Goal: Task Accomplishment & Management: Use online tool/utility

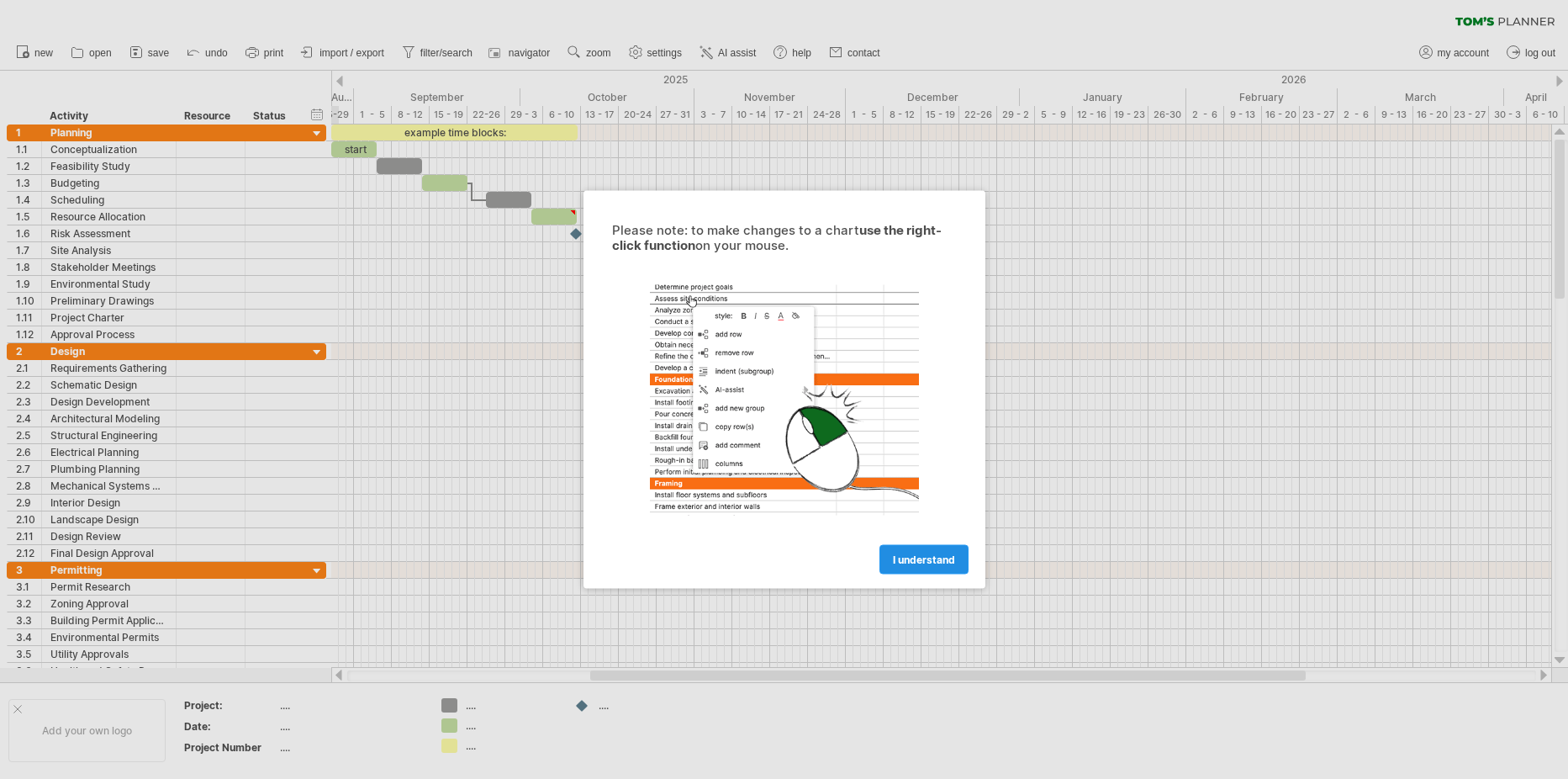
click at [918, 561] on span "I understand" at bounding box center [923, 559] width 62 height 13
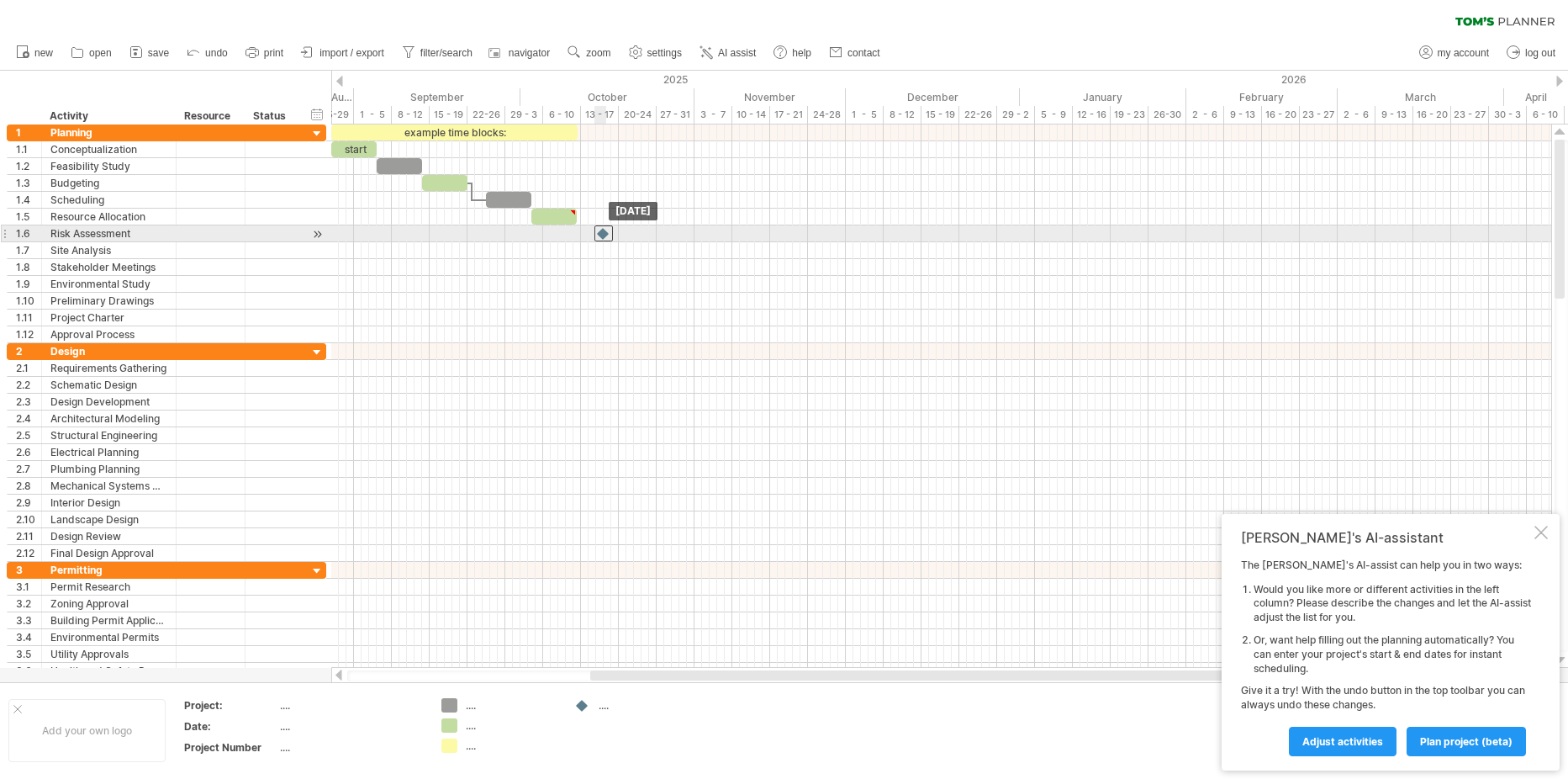
drag, startPoint x: 574, startPoint y: 235, endPoint x: 605, endPoint y: 240, distance: 31.4
click at [605, 240] on div at bounding box center [603, 233] width 19 height 16
drag, startPoint x: 605, startPoint y: 235, endPoint x: 576, endPoint y: 235, distance: 29.0
click at [576, 235] on div at bounding box center [576, 233] width 19 height 16
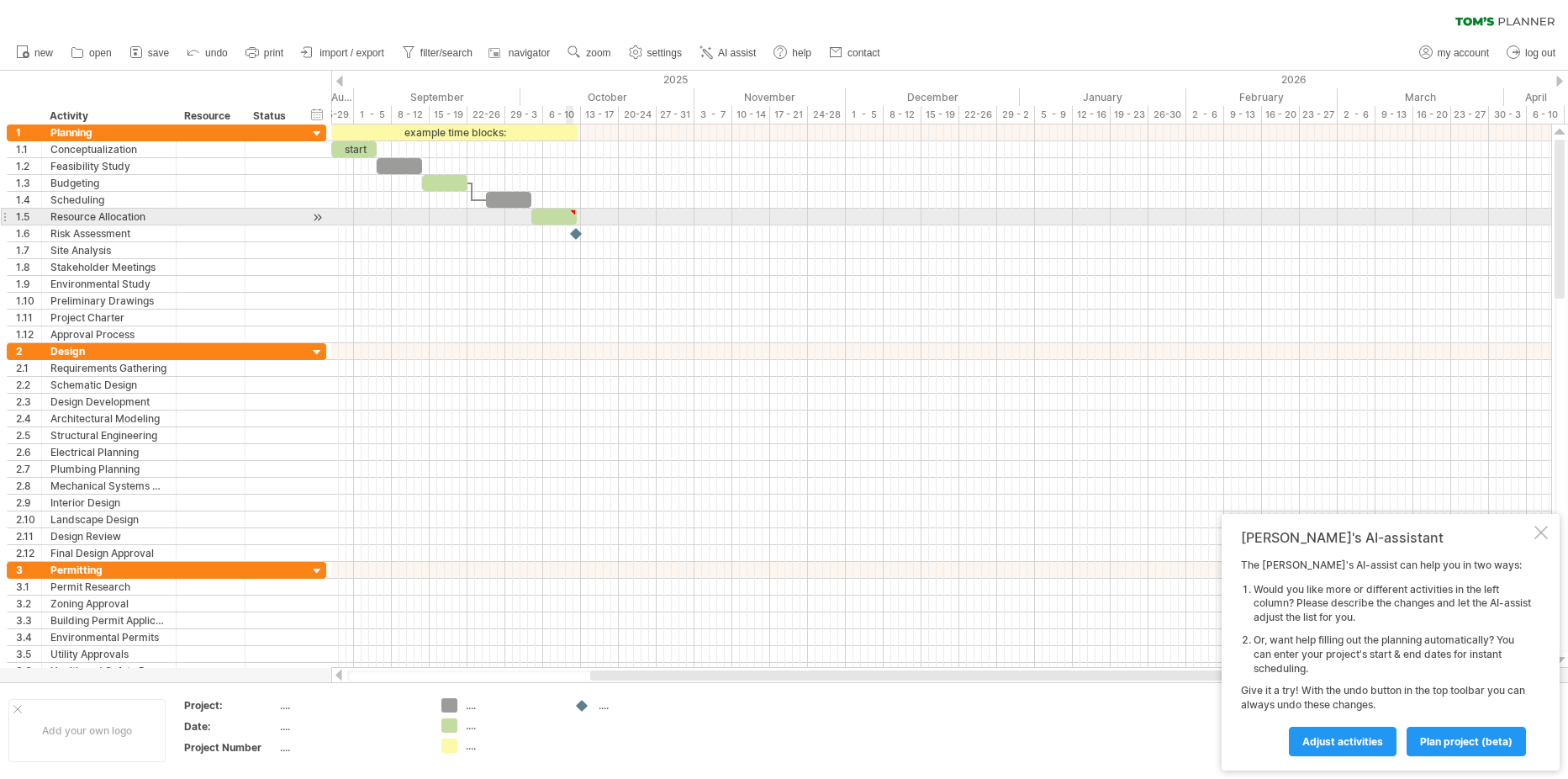
click at [565, 217] on div at bounding box center [554, 217] width 46 height 16
click at [573, 214] on div at bounding box center [573, 212] width 7 height 7
type textarea "**********"
click at [572, 219] on span at bounding box center [569, 217] width 7 height 16
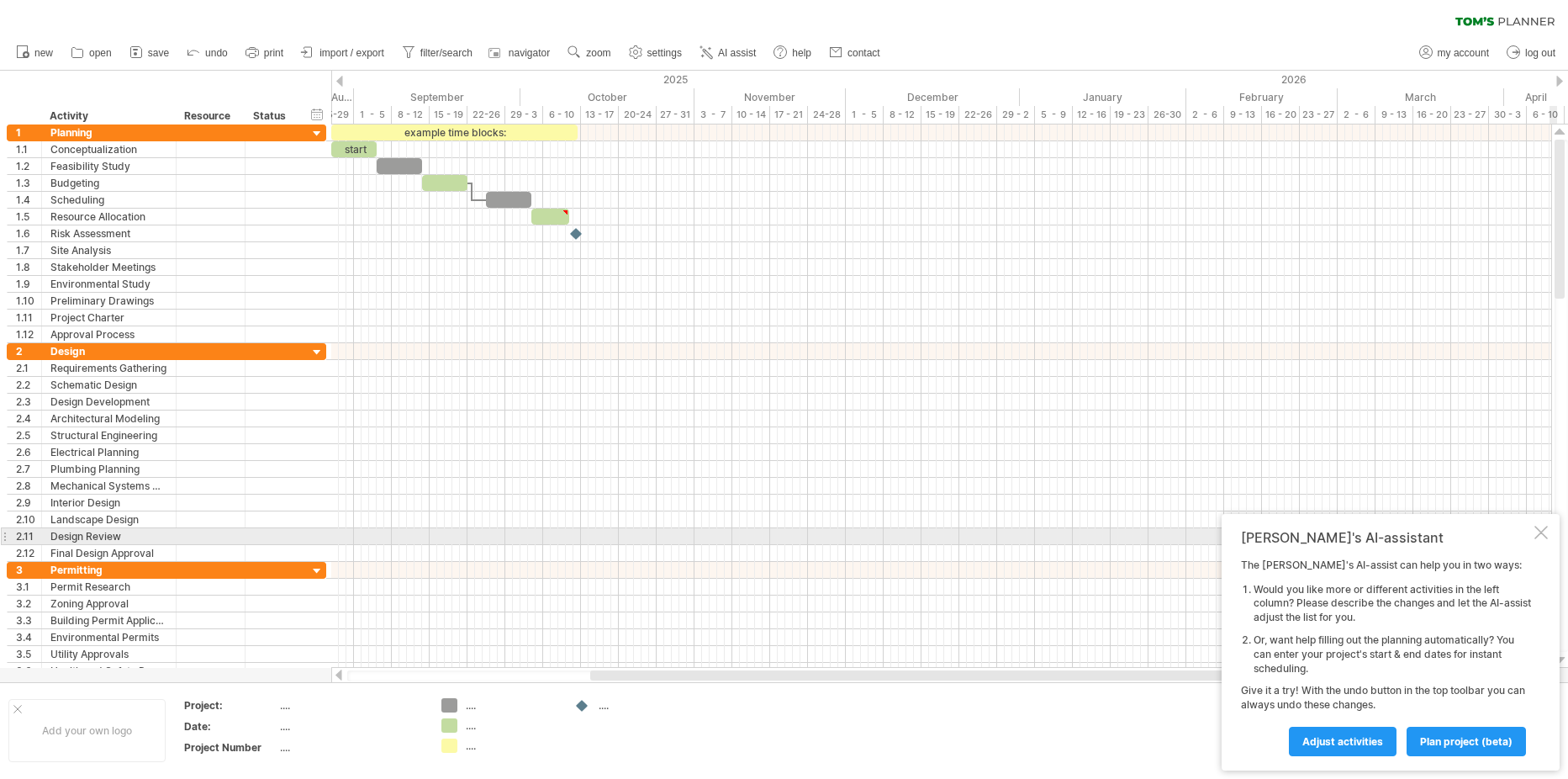
click at [1537, 534] on div at bounding box center [1540, 532] width 13 height 13
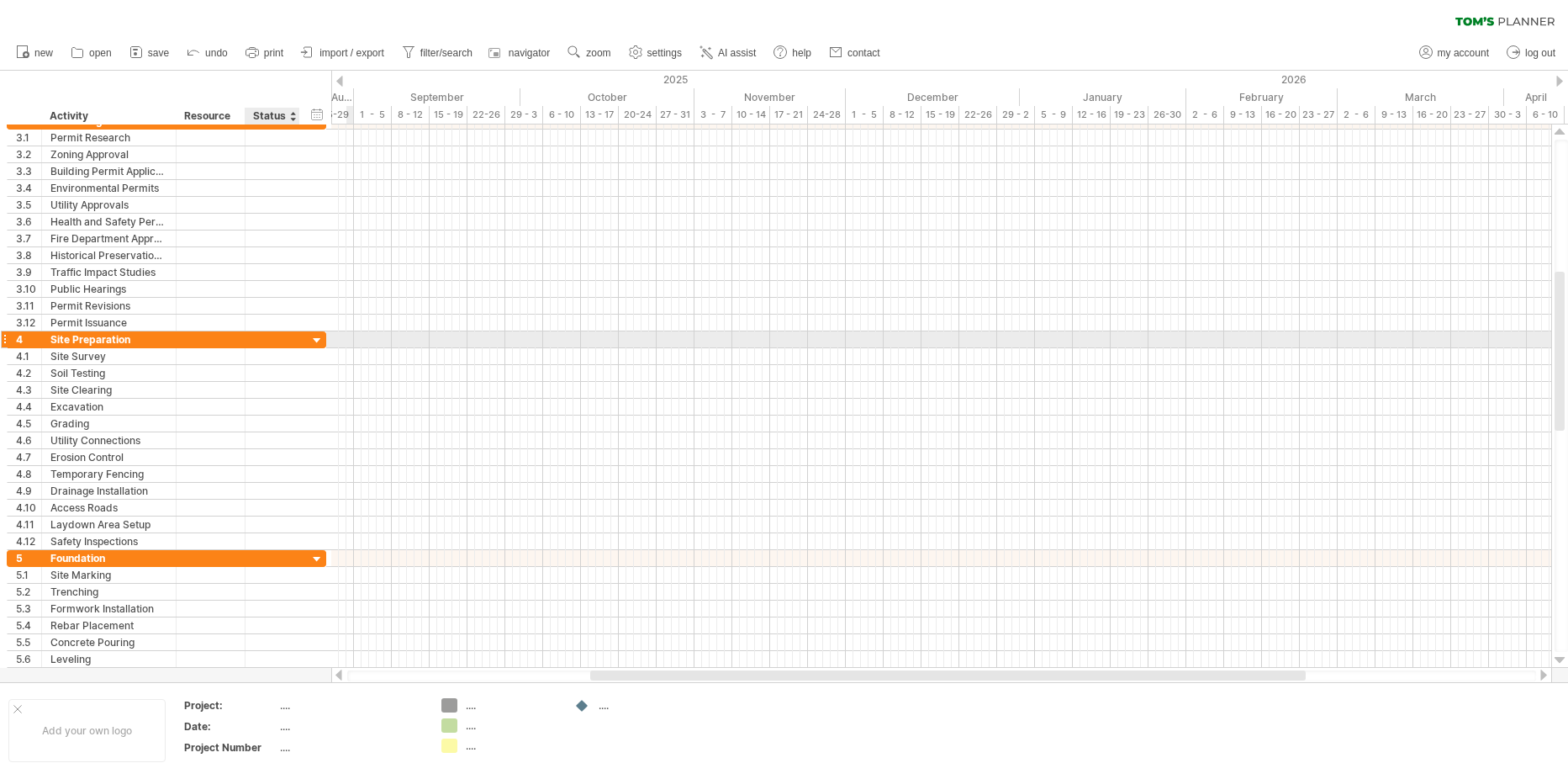
click at [311, 338] on div at bounding box center [317, 341] width 16 height 16
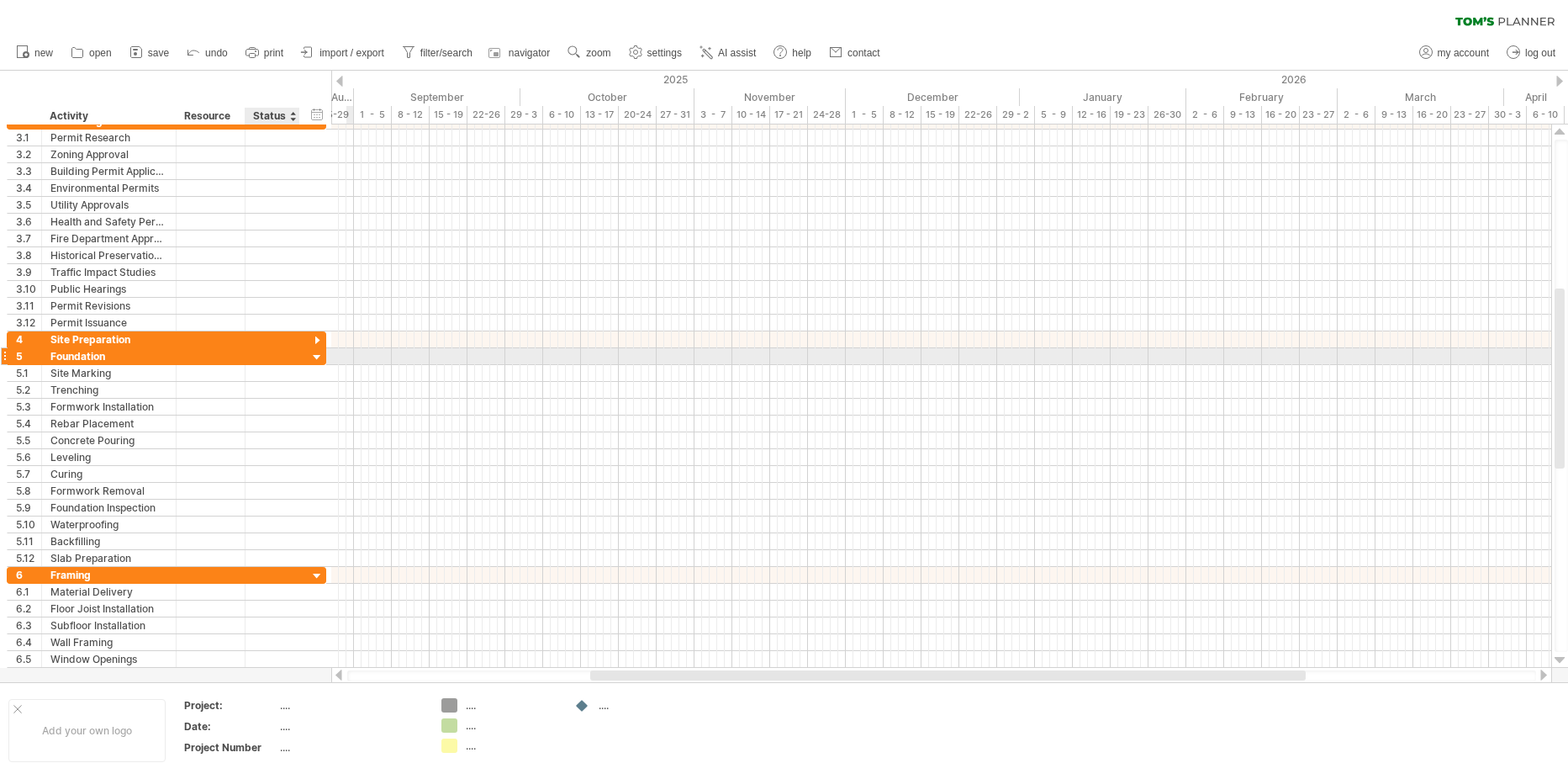
click at [314, 354] on div at bounding box center [317, 358] width 16 height 16
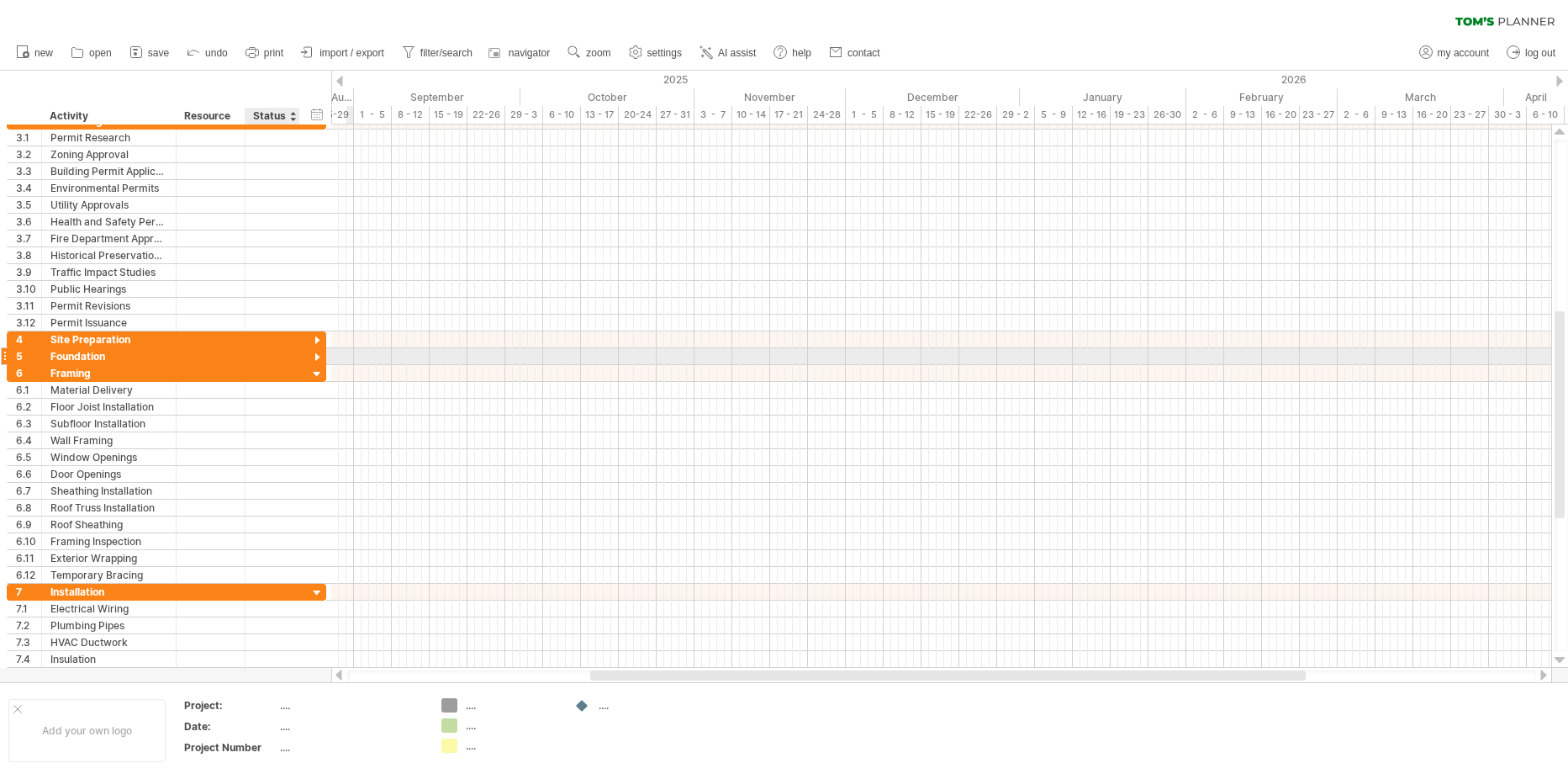
click at [314, 354] on div at bounding box center [317, 358] width 16 height 16
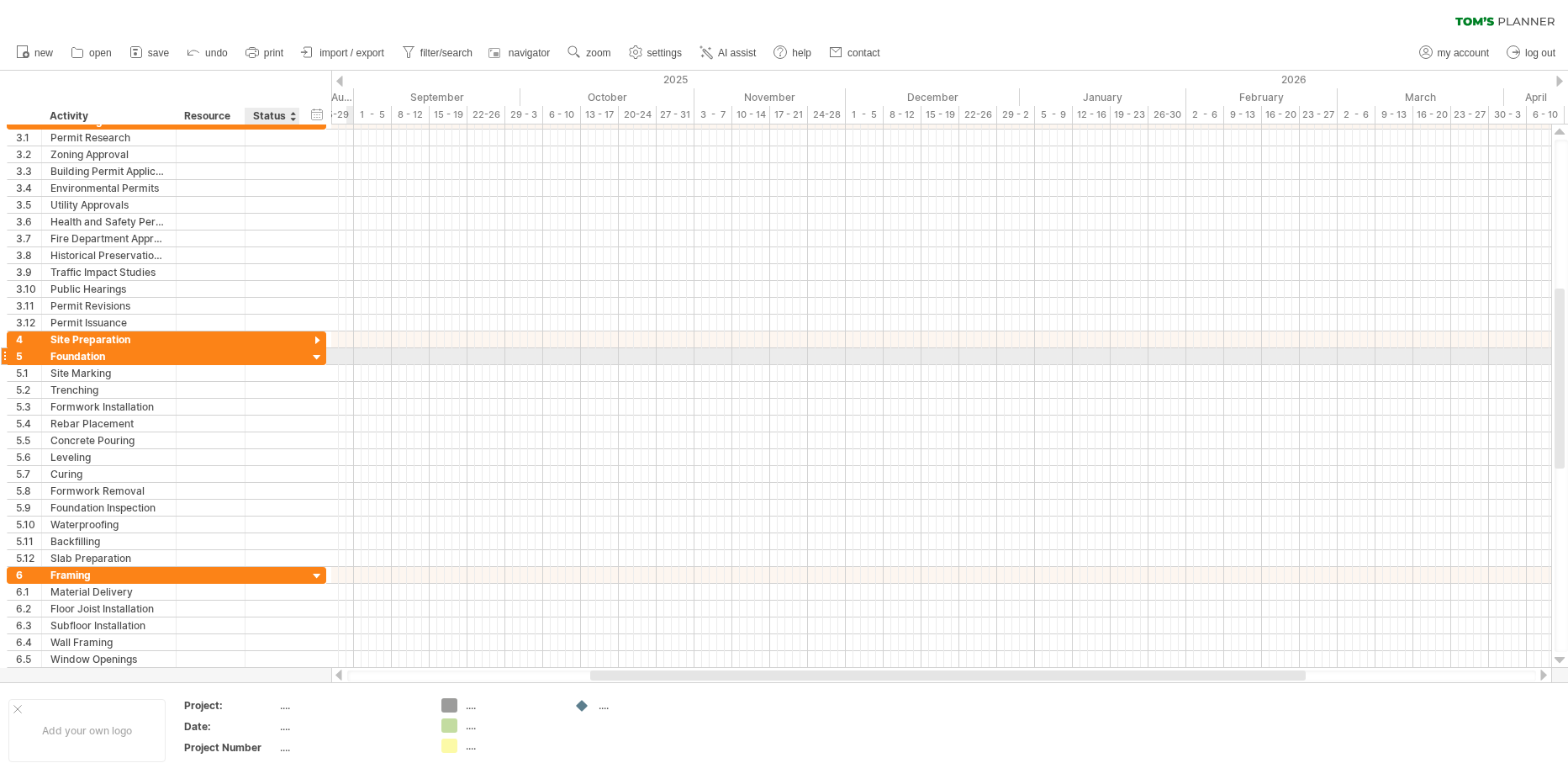
click at [314, 354] on div at bounding box center [317, 358] width 16 height 16
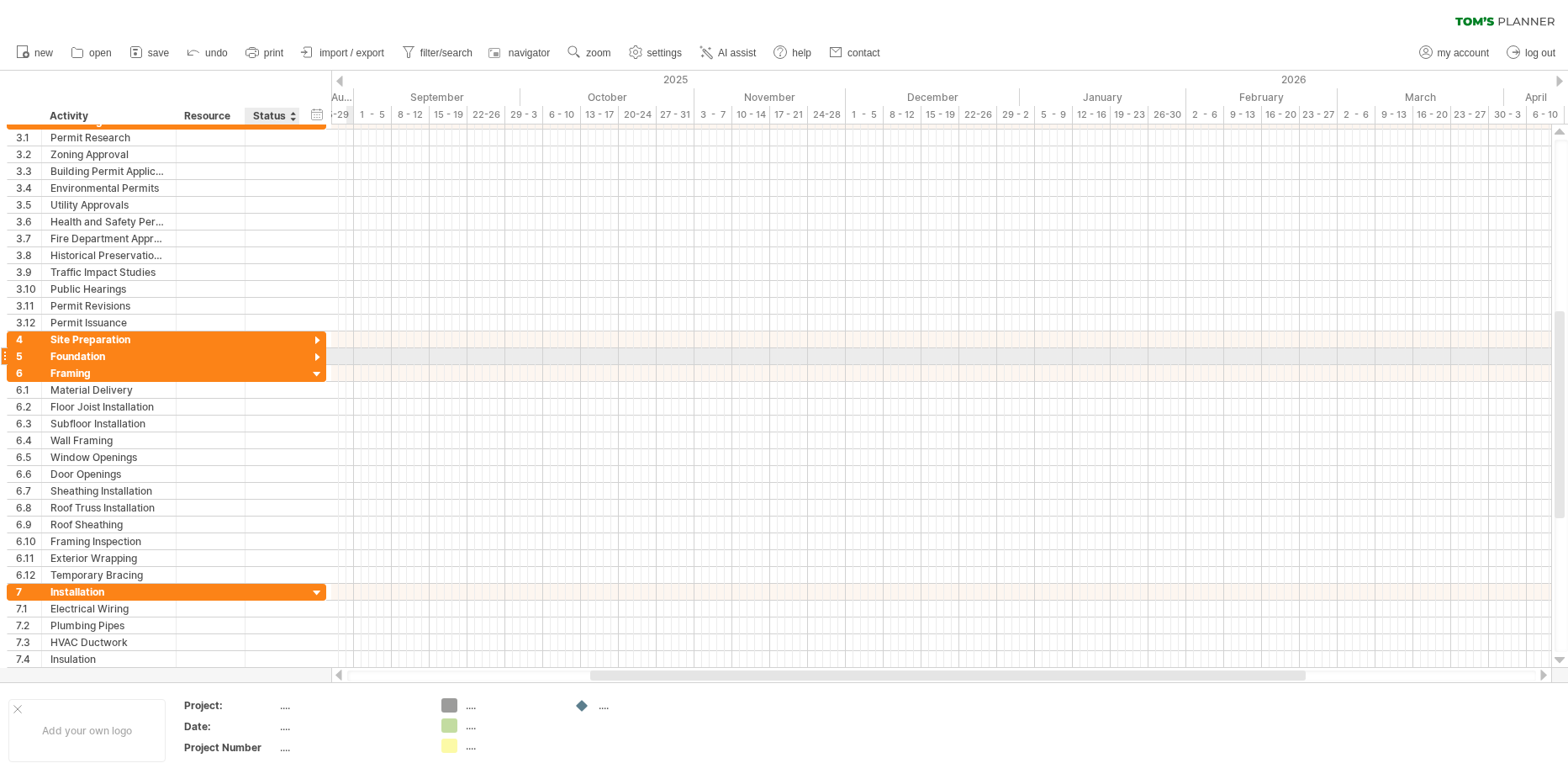
click at [314, 354] on div at bounding box center [317, 358] width 16 height 16
click at [314, 358] on div at bounding box center [317, 358] width 16 height 16
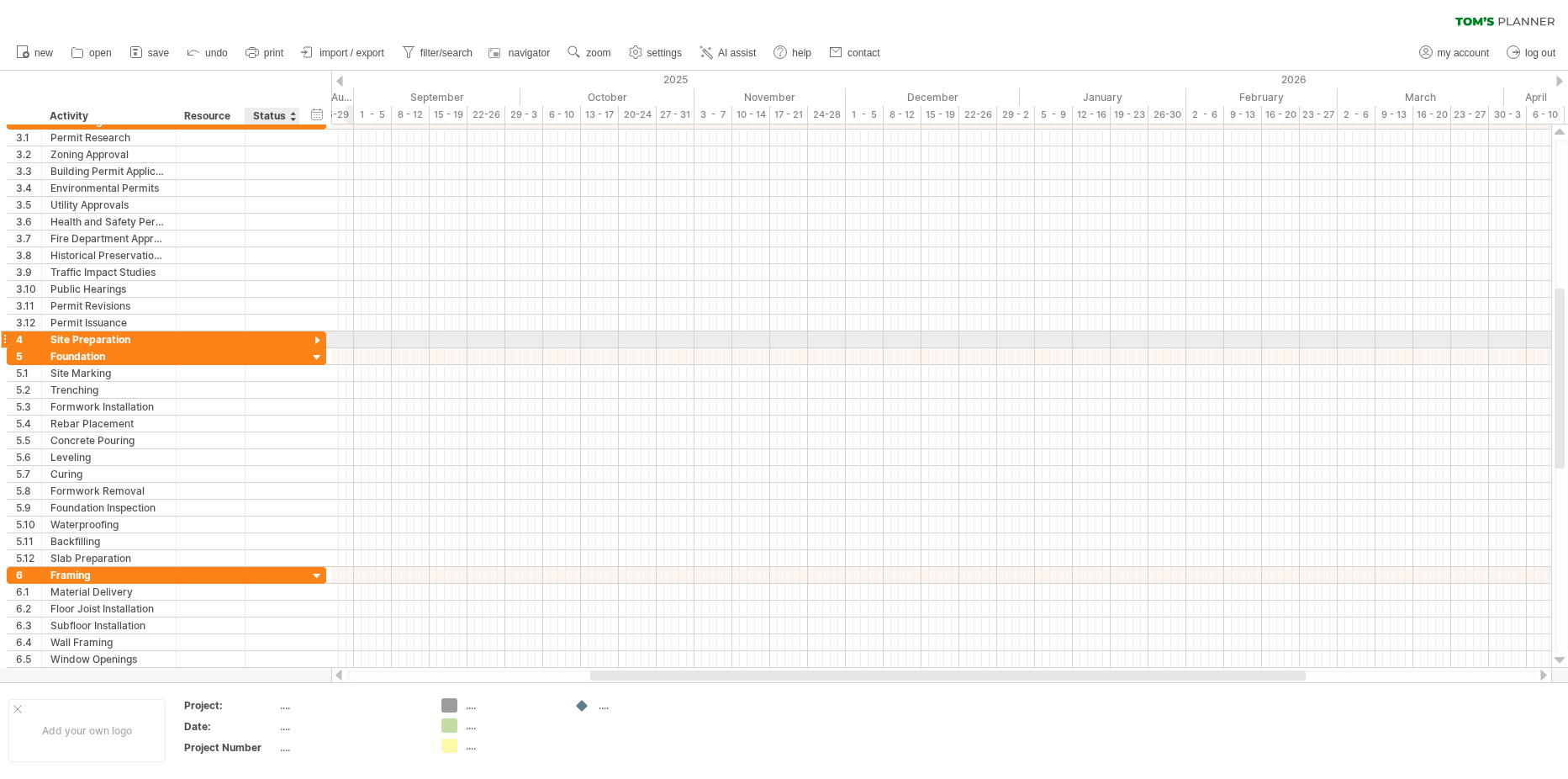
click at [317, 339] on div at bounding box center [317, 341] width 16 height 16
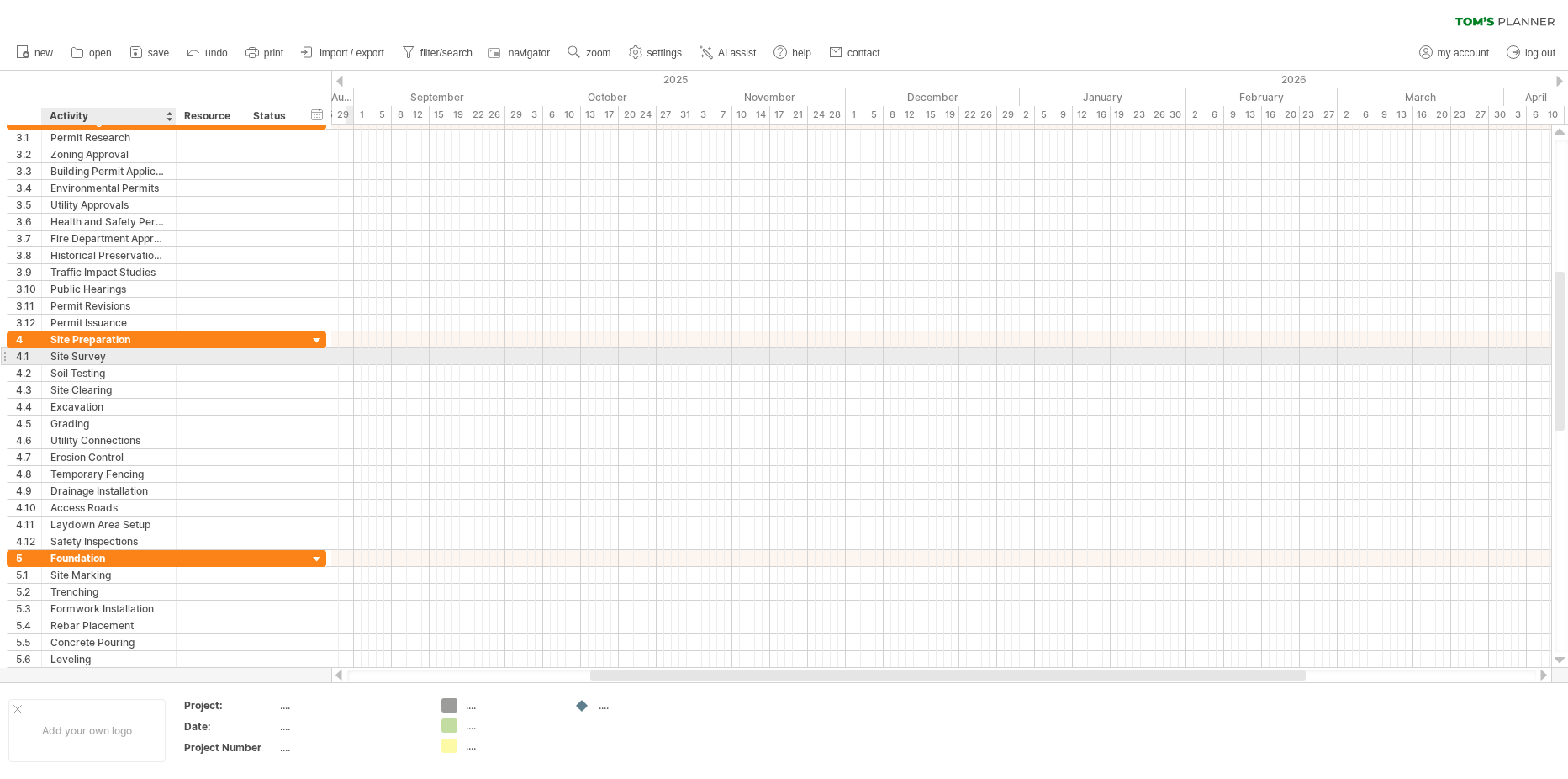
click at [74, 352] on div "Site Survey" at bounding box center [108, 356] width 116 height 16
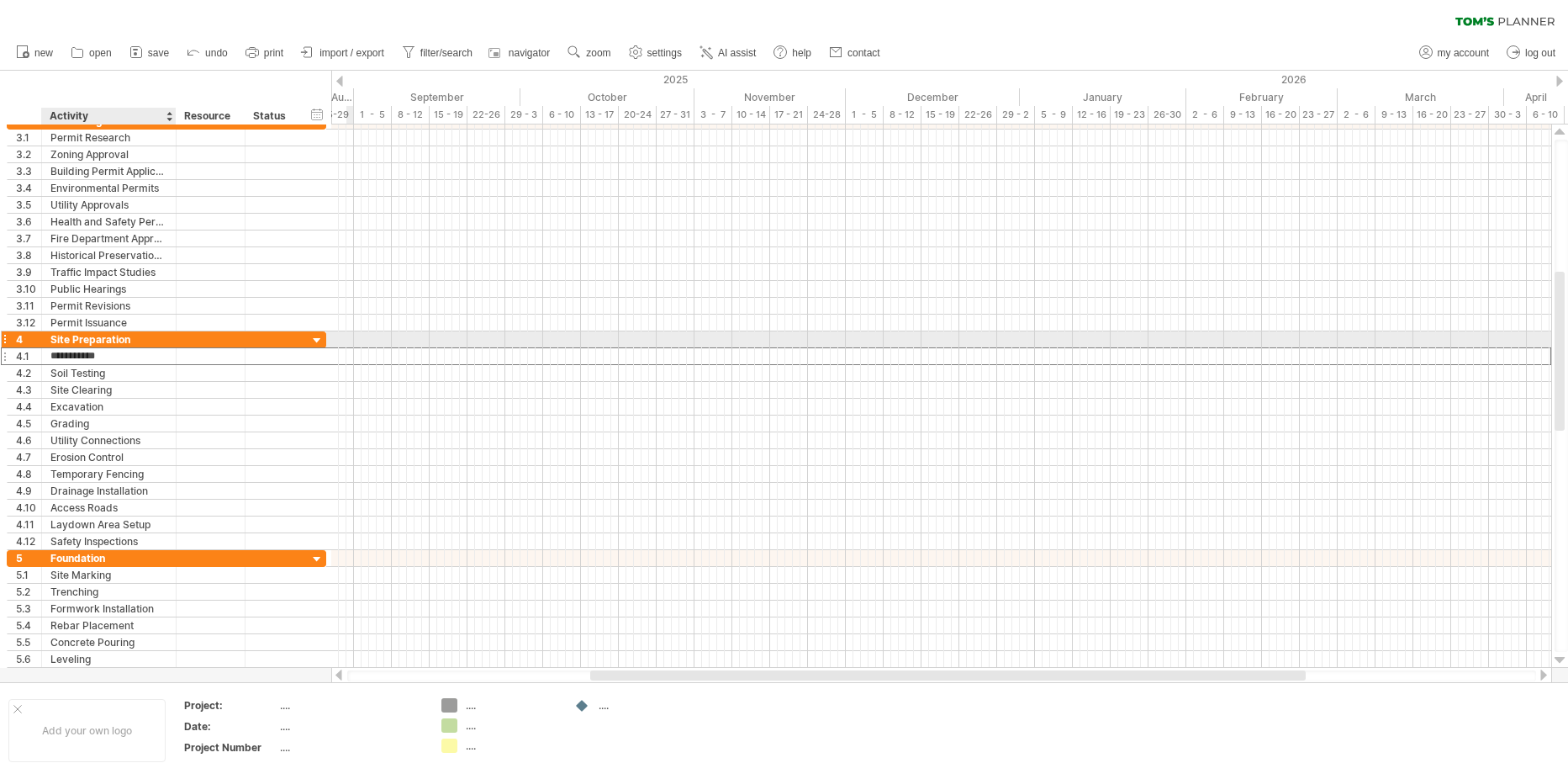
click at [145, 341] on div "Site Preparation" at bounding box center [108, 340] width 116 height 16
click at [318, 342] on div at bounding box center [317, 341] width 16 height 16
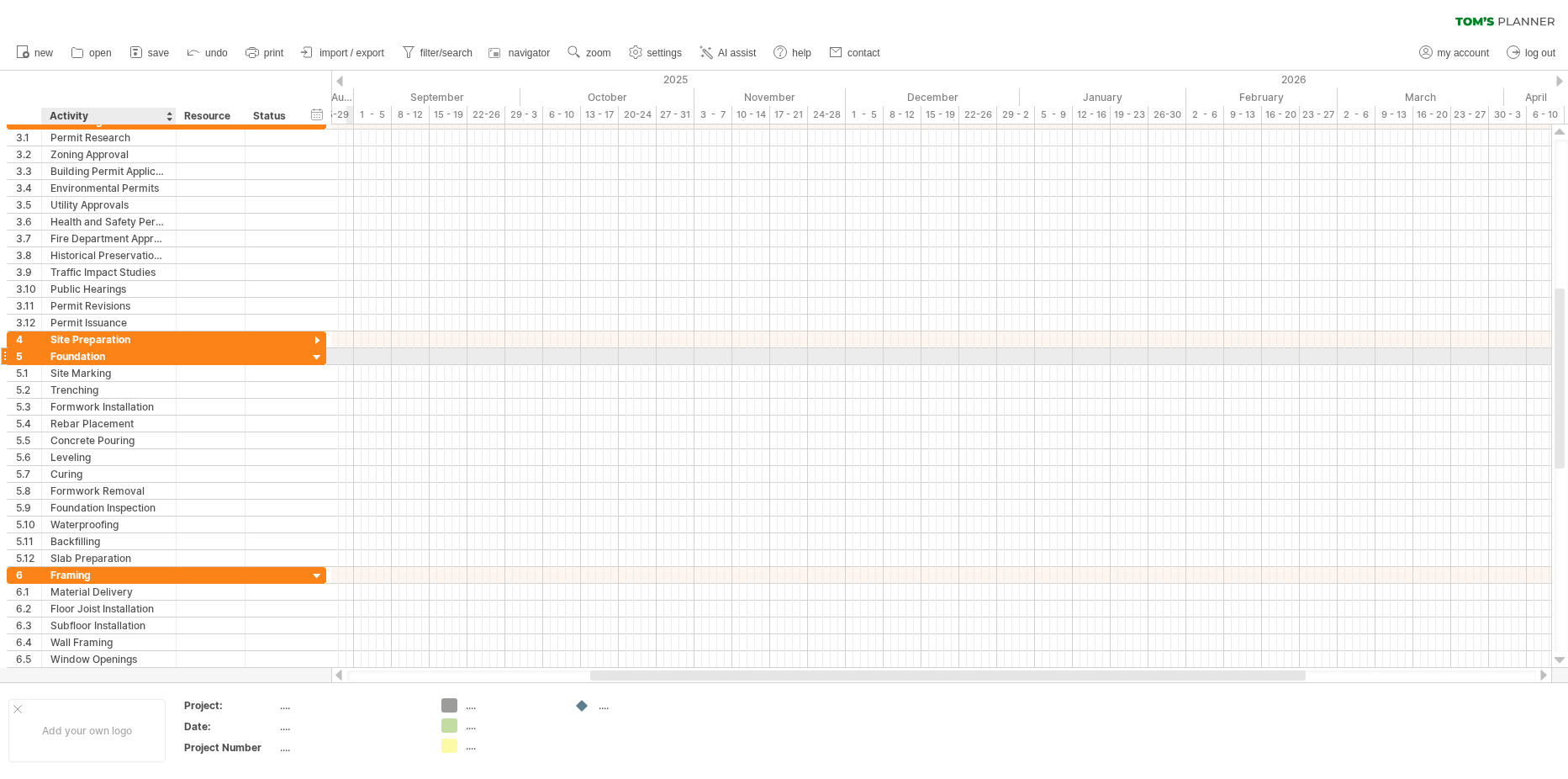
click at [97, 352] on div "Foundation" at bounding box center [108, 356] width 116 height 16
click at [317, 341] on div at bounding box center [317, 341] width 16 height 16
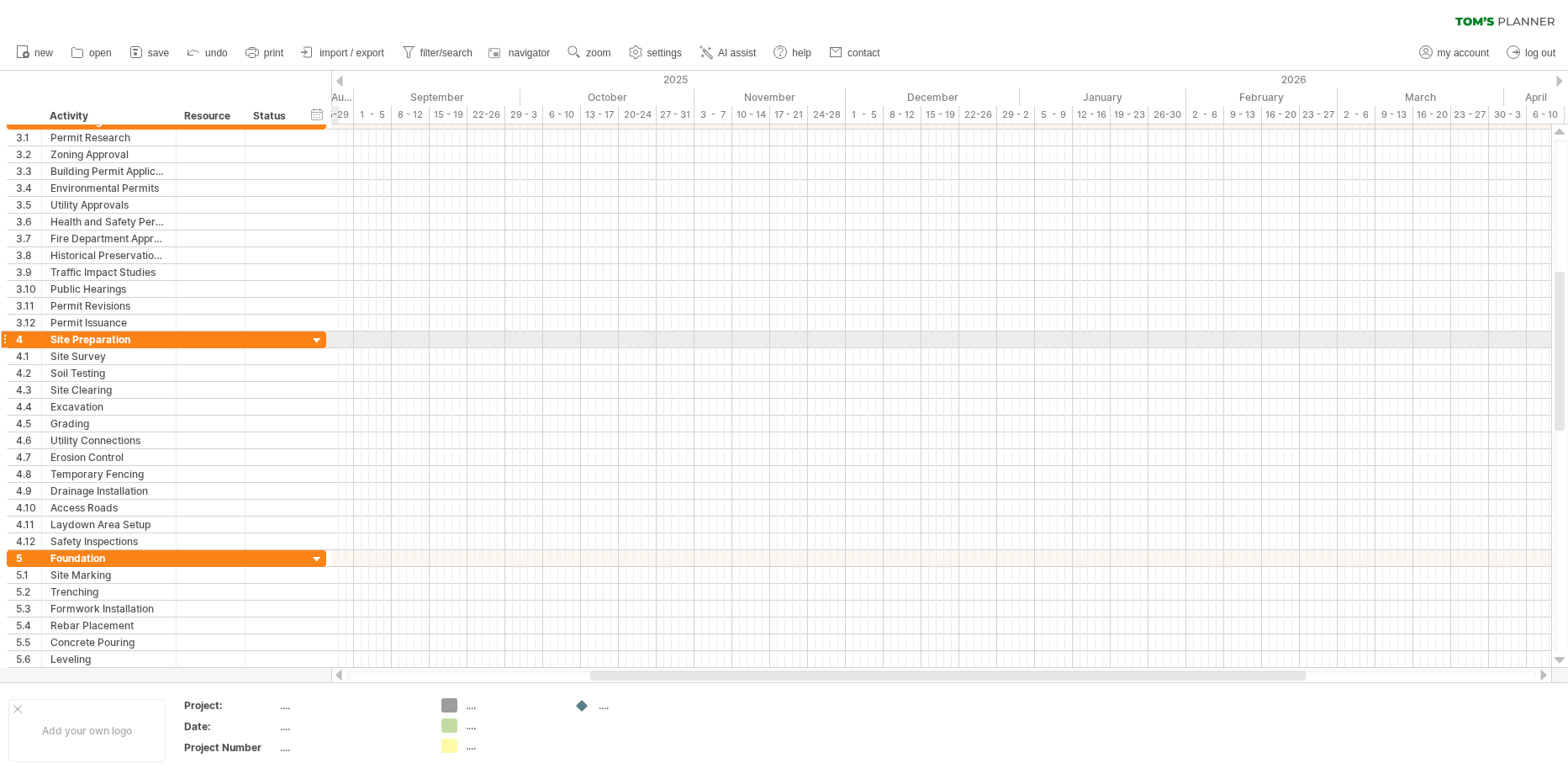
click at [316, 342] on div at bounding box center [317, 341] width 16 height 16
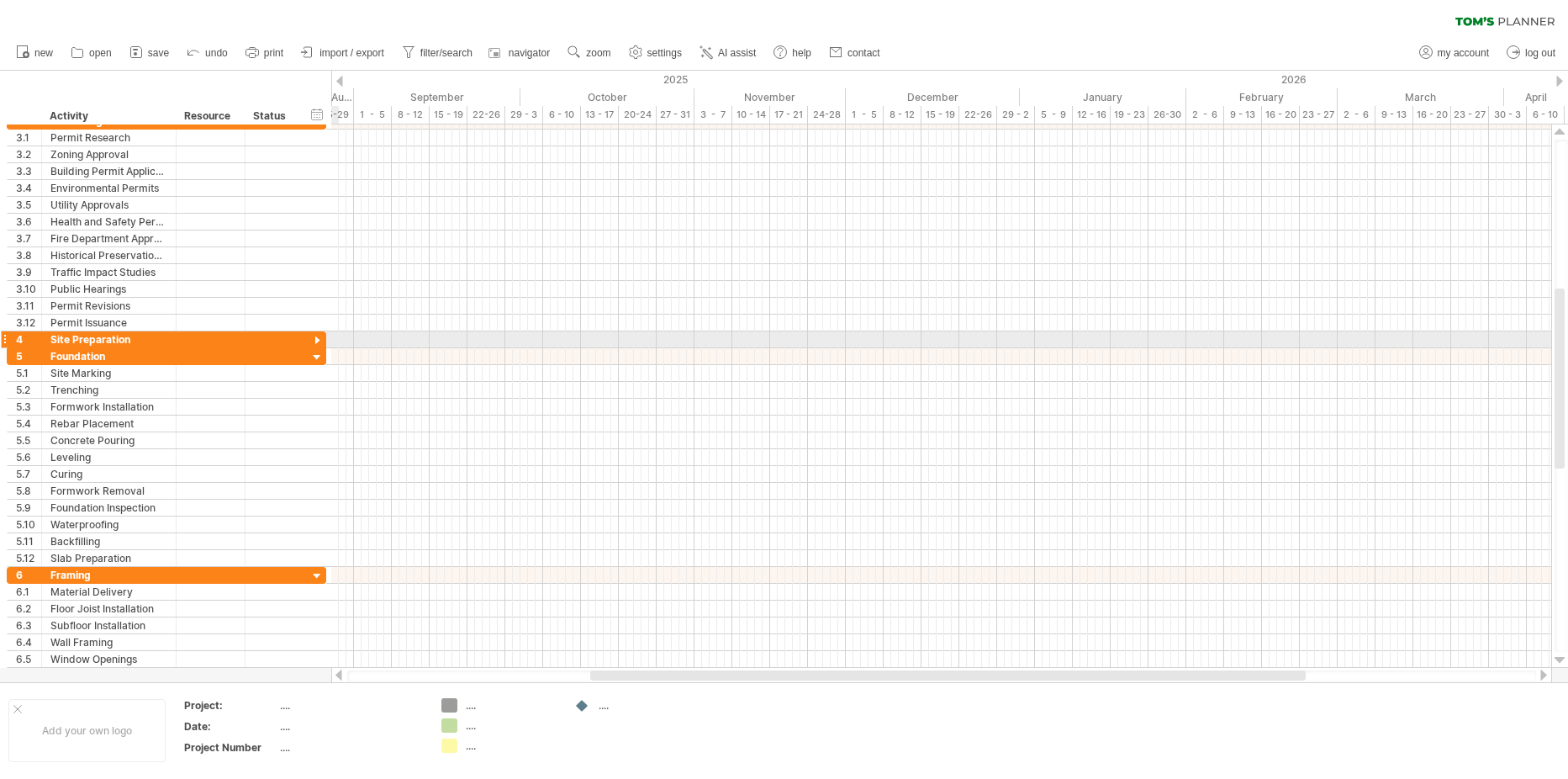
click at [316, 342] on div at bounding box center [317, 341] width 16 height 16
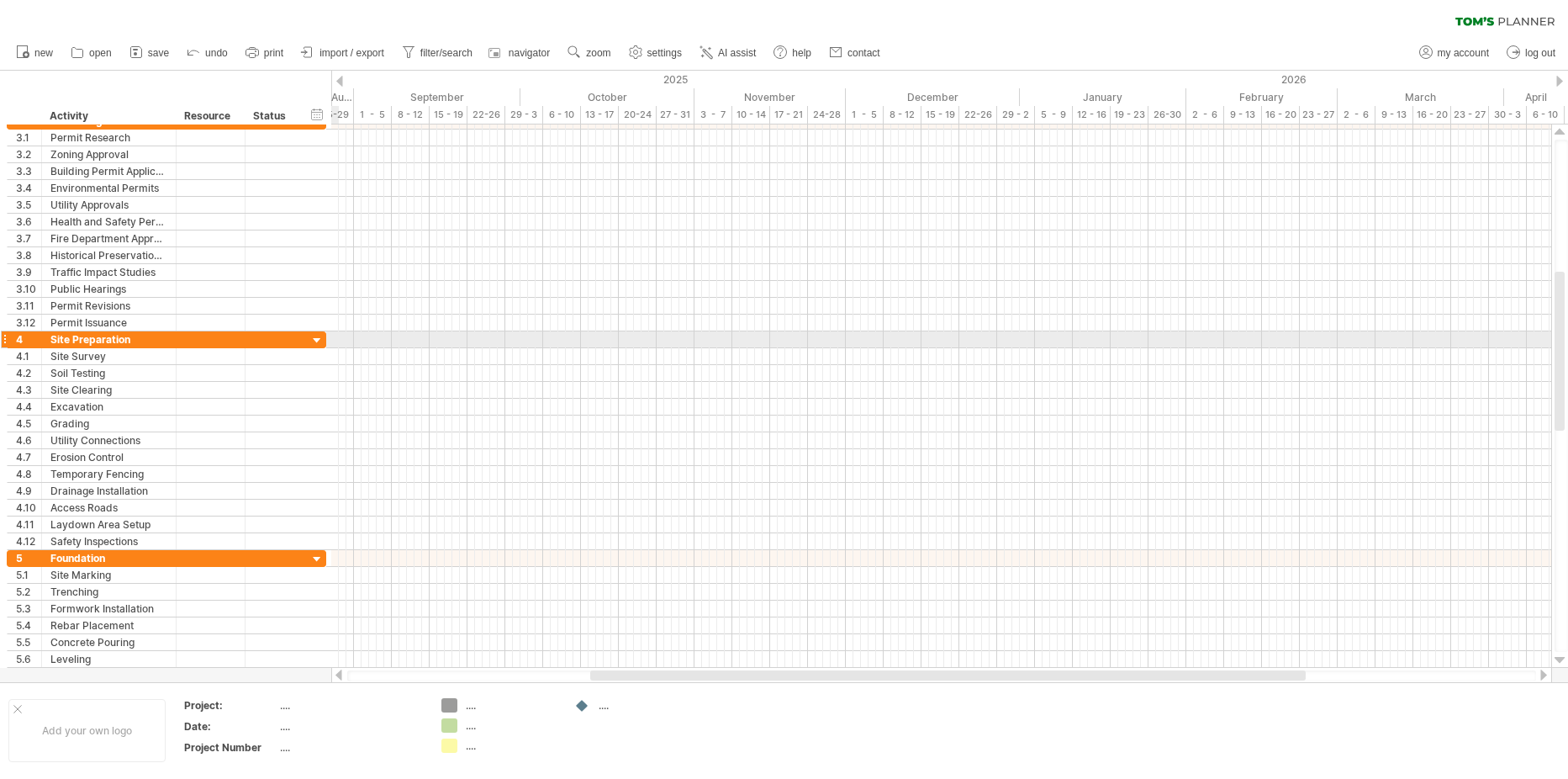
click at [316, 342] on div at bounding box center [317, 341] width 16 height 16
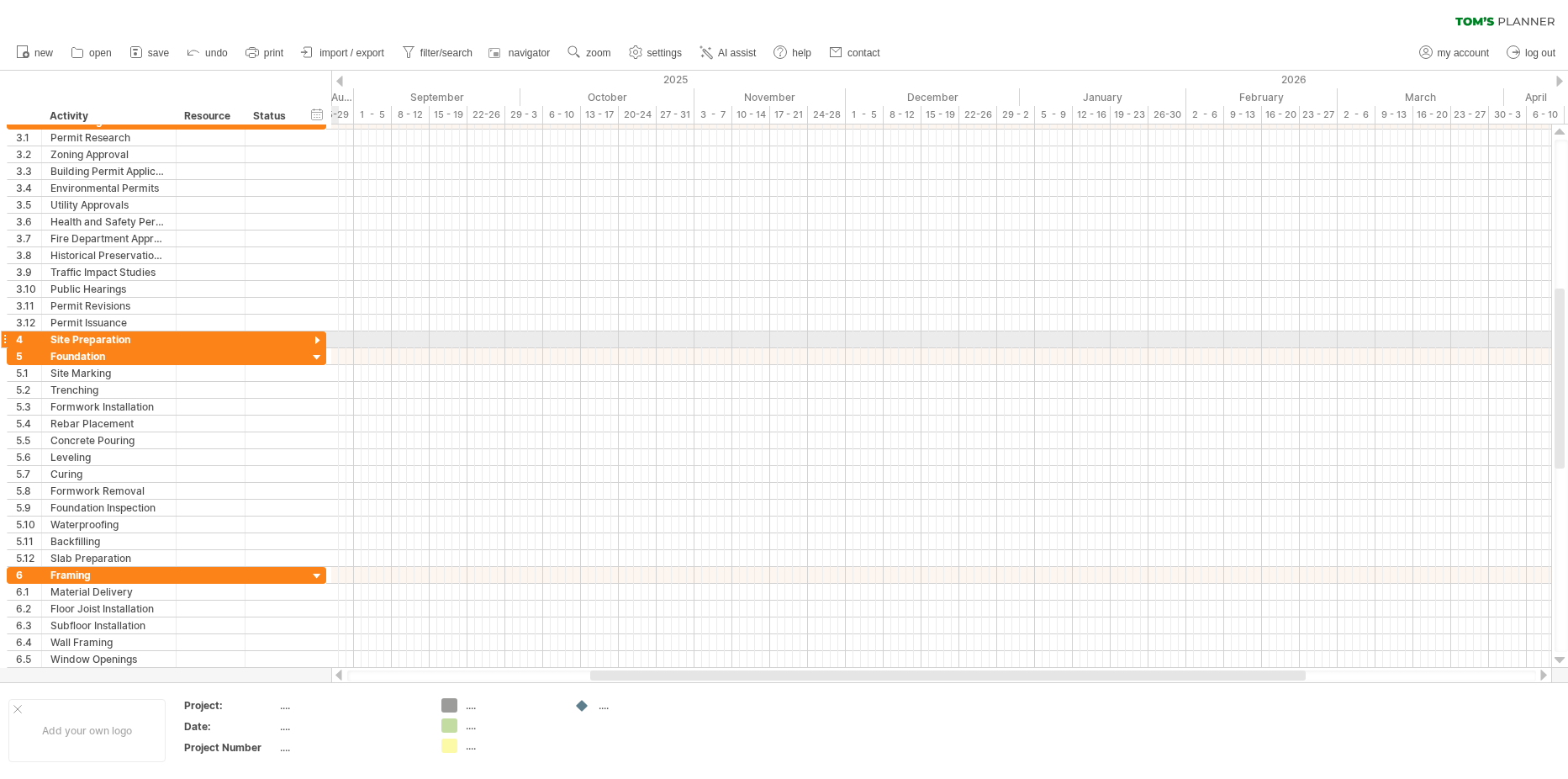
click at [316, 342] on div at bounding box center [317, 341] width 16 height 16
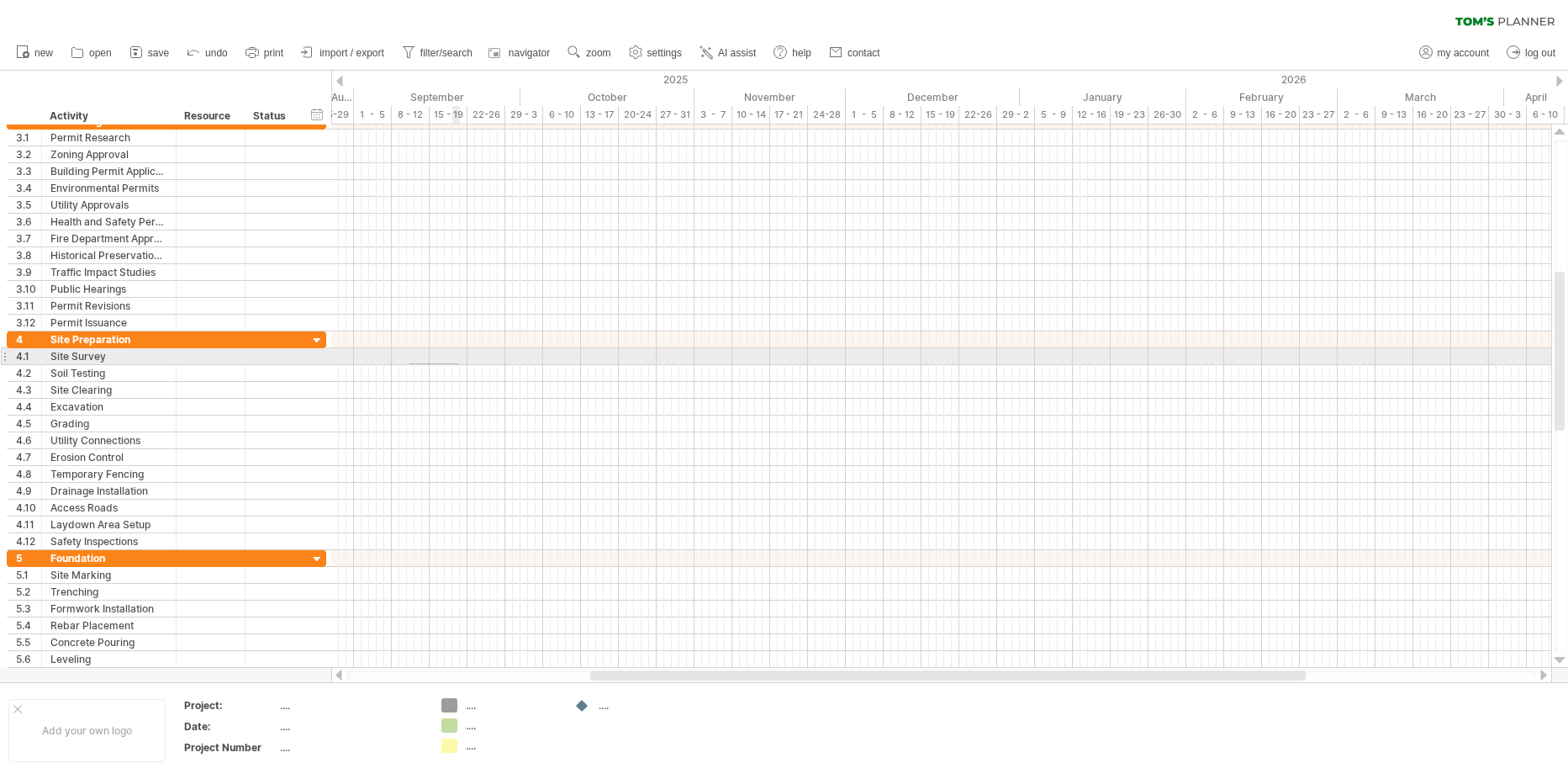
drag, startPoint x: 409, startPoint y: 364, endPoint x: 469, endPoint y: 363, distance: 60.0
click at [469, 363] on div at bounding box center [941, 356] width 1219 height 17
drag, startPoint x: 470, startPoint y: 359, endPoint x: 495, endPoint y: 357, distance: 25.1
click at [495, 357] on div at bounding box center [941, 356] width 1219 height 17
click at [548, 359] on div at bounding box center [941, 356] width 1219 height 17
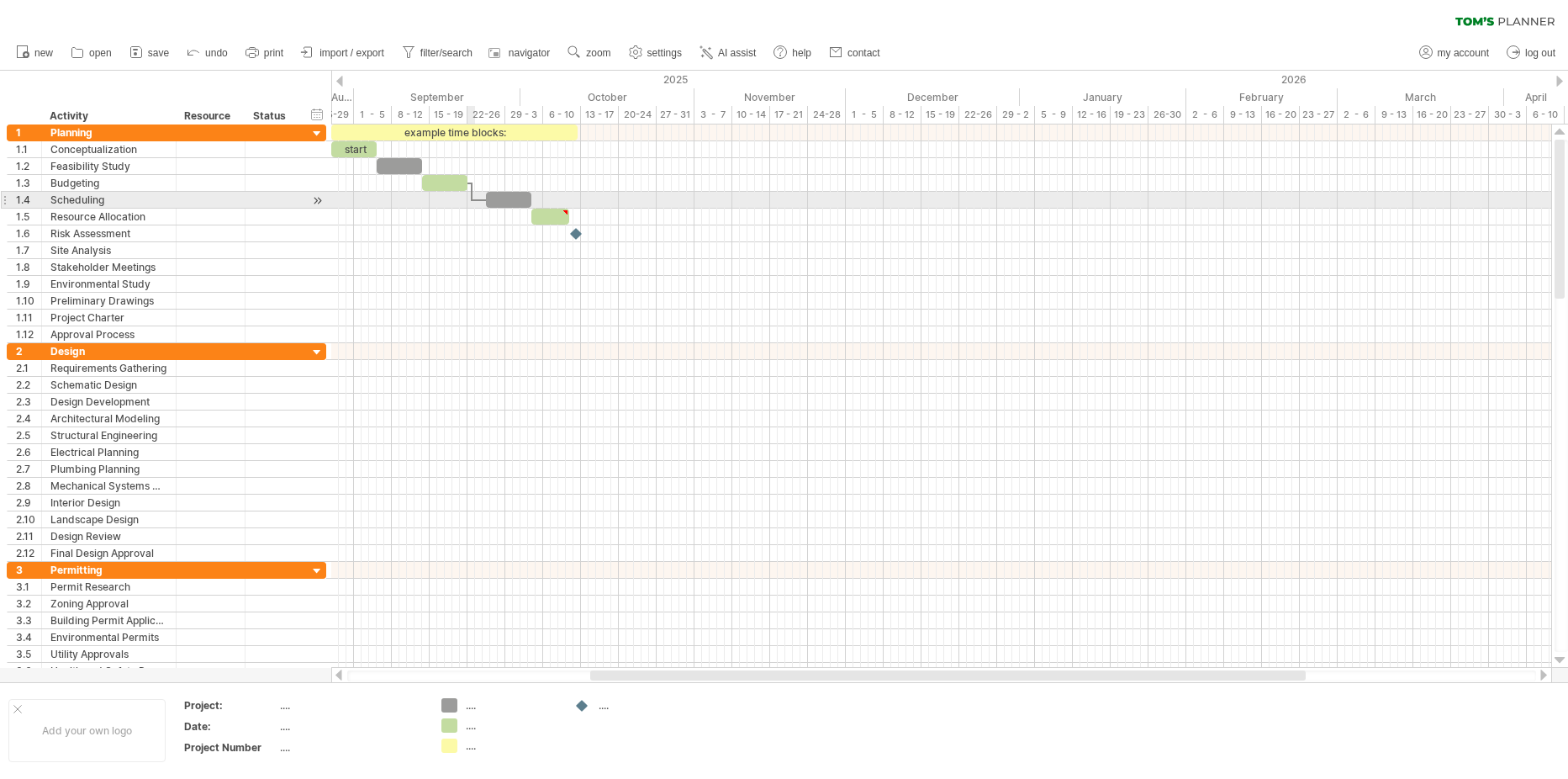
click at [473, 198] on div at bounding box center [471, 192] width 5 height 19
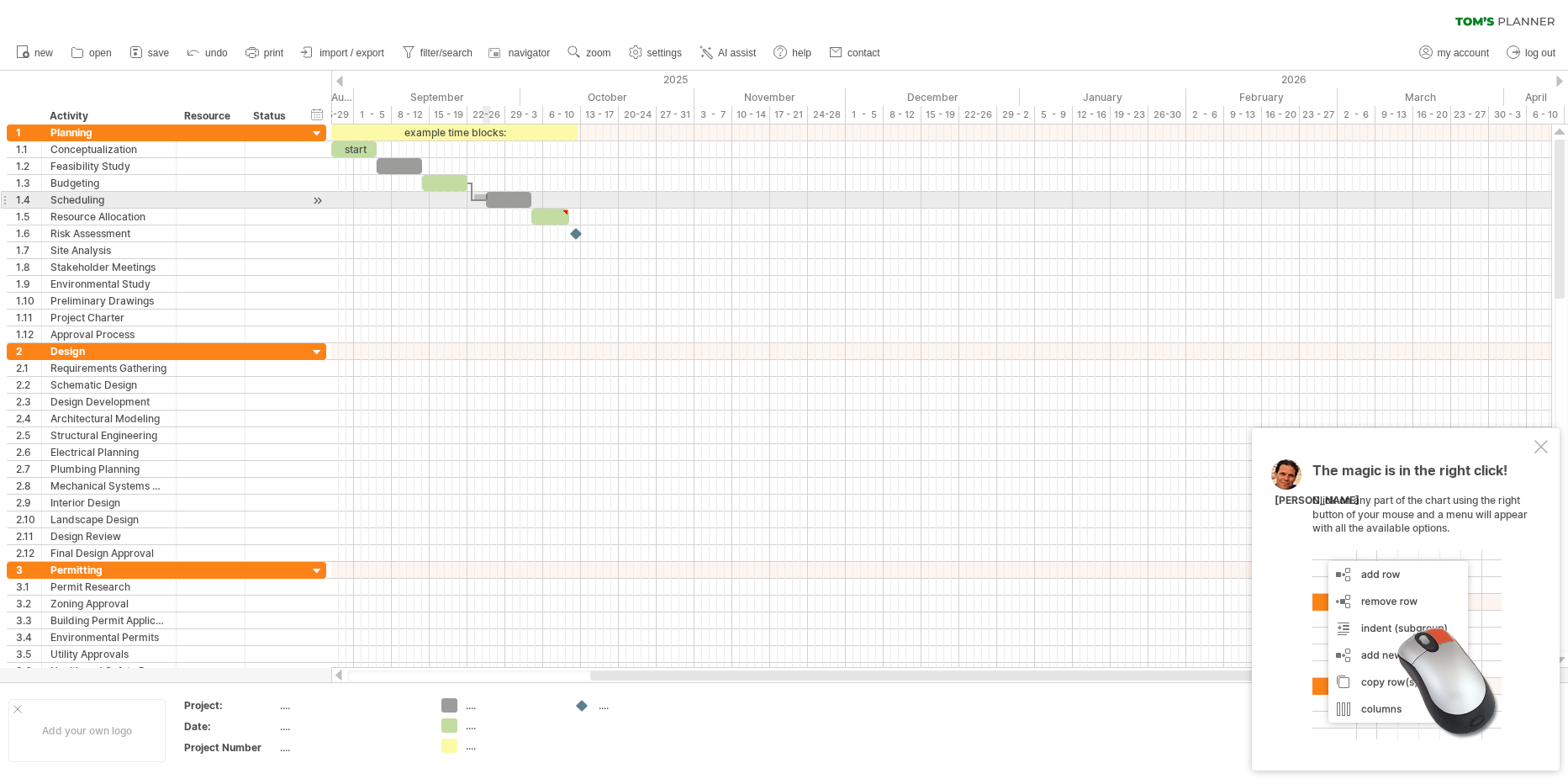
drag, startPoint x: 474, startPoint y: 199, endPoint x: 487, endPoint y: 195, distance: 13.6
click at [487, 195] on div "example time blocks: start [DATE] - 5.0 days [DATE]" at bounding box center [941, 396] width 1219 height 543
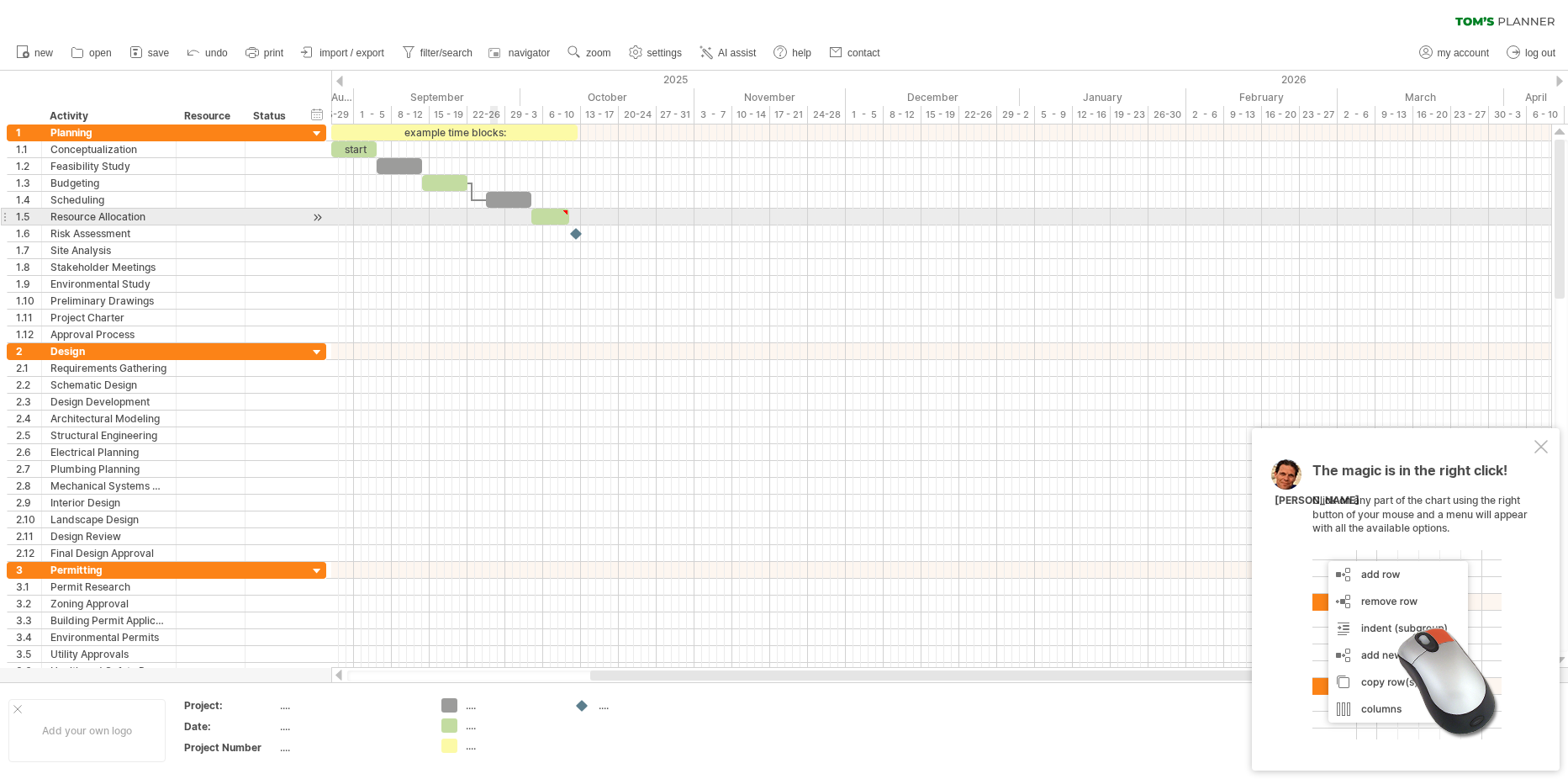
click at [490, 217] on div at bounding box center [941, 217] width 1219 height 17
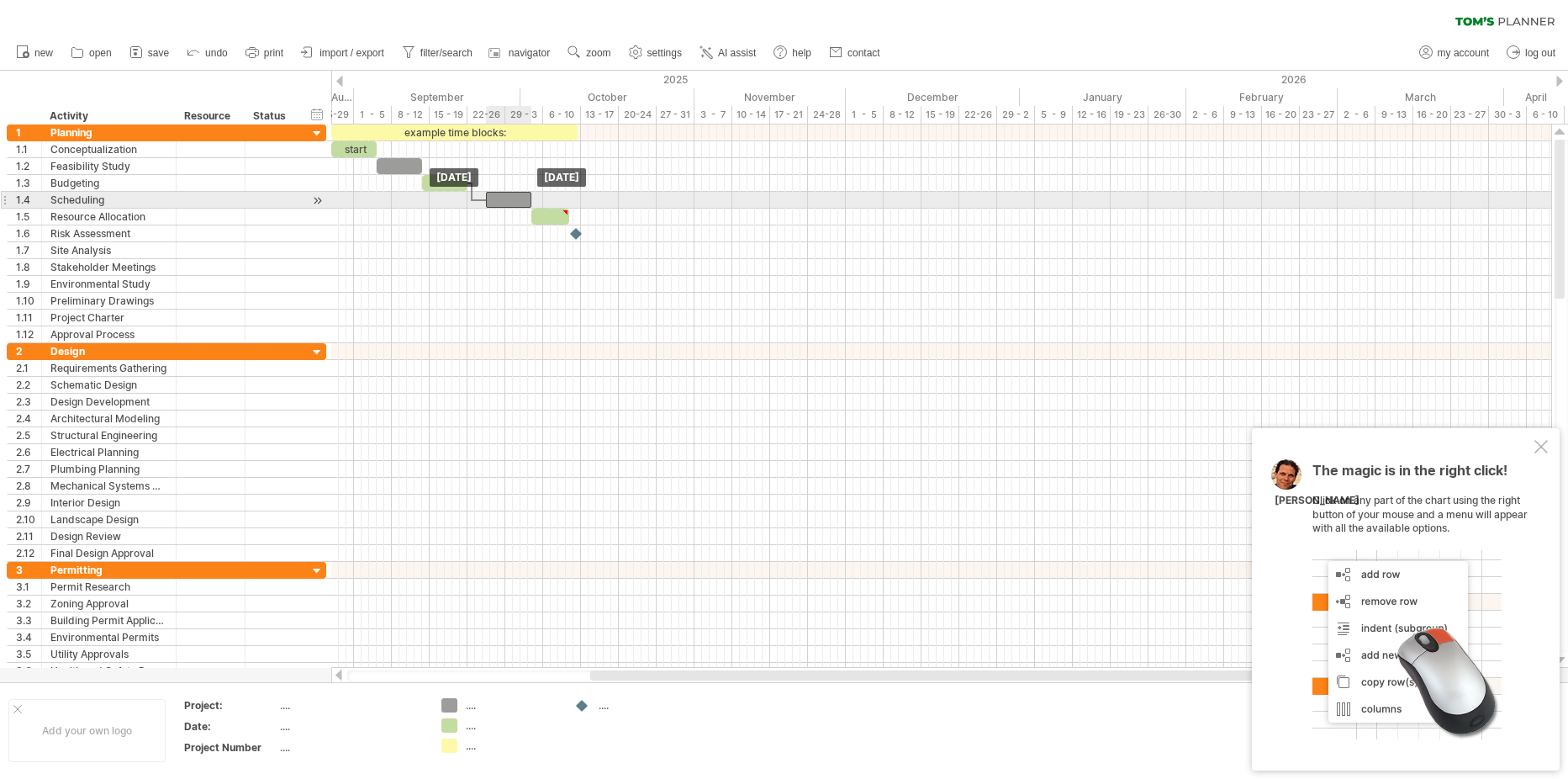
click at [508, 198] on div at bounding box center [508, 200] width 46 height 16
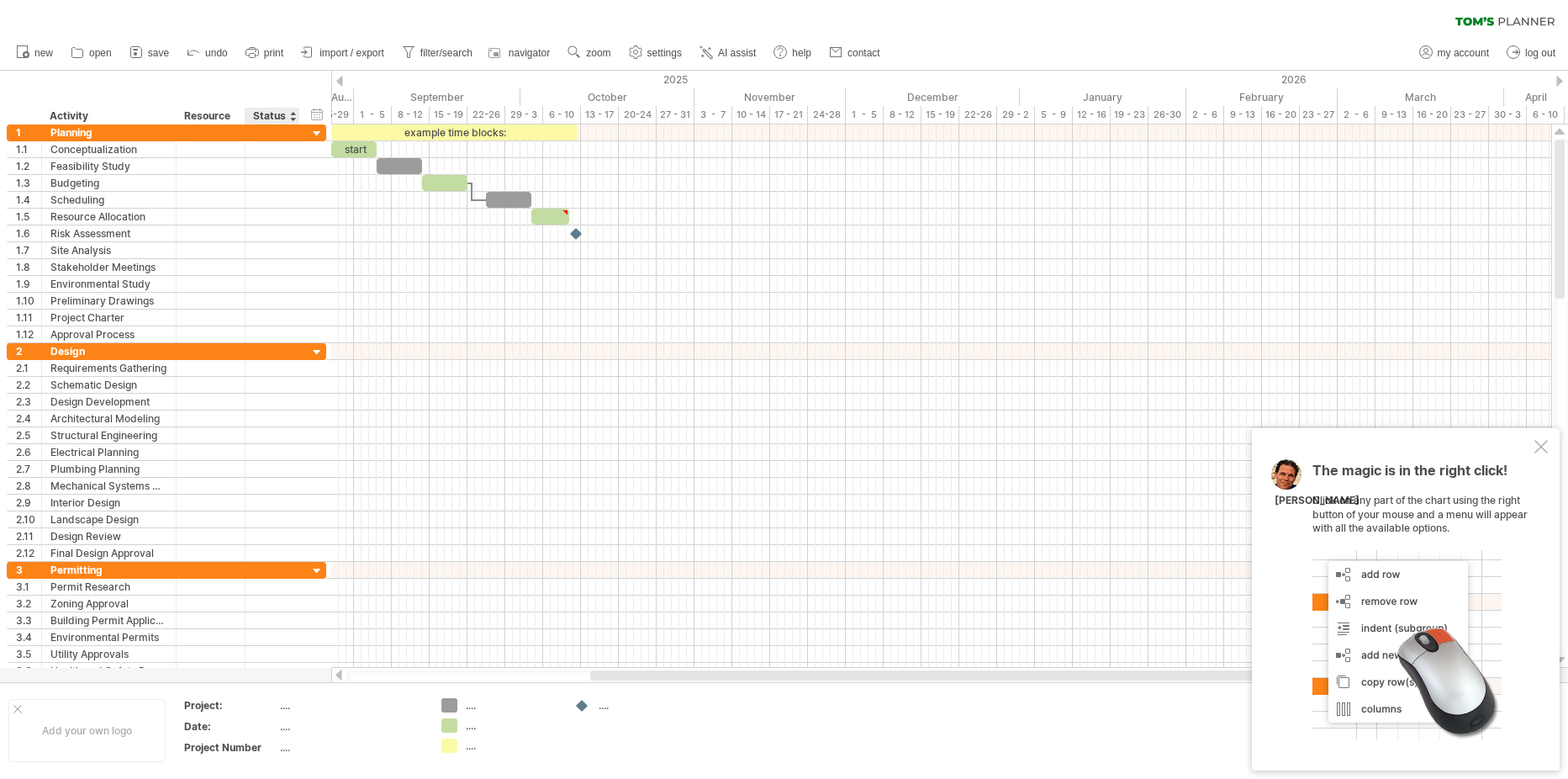
click at [266, 114] on div "Status" at bounding box center [271, 116] width 37 height 17
click at [271, 142] on div at bounding box center [271, 150] width 37 height 16
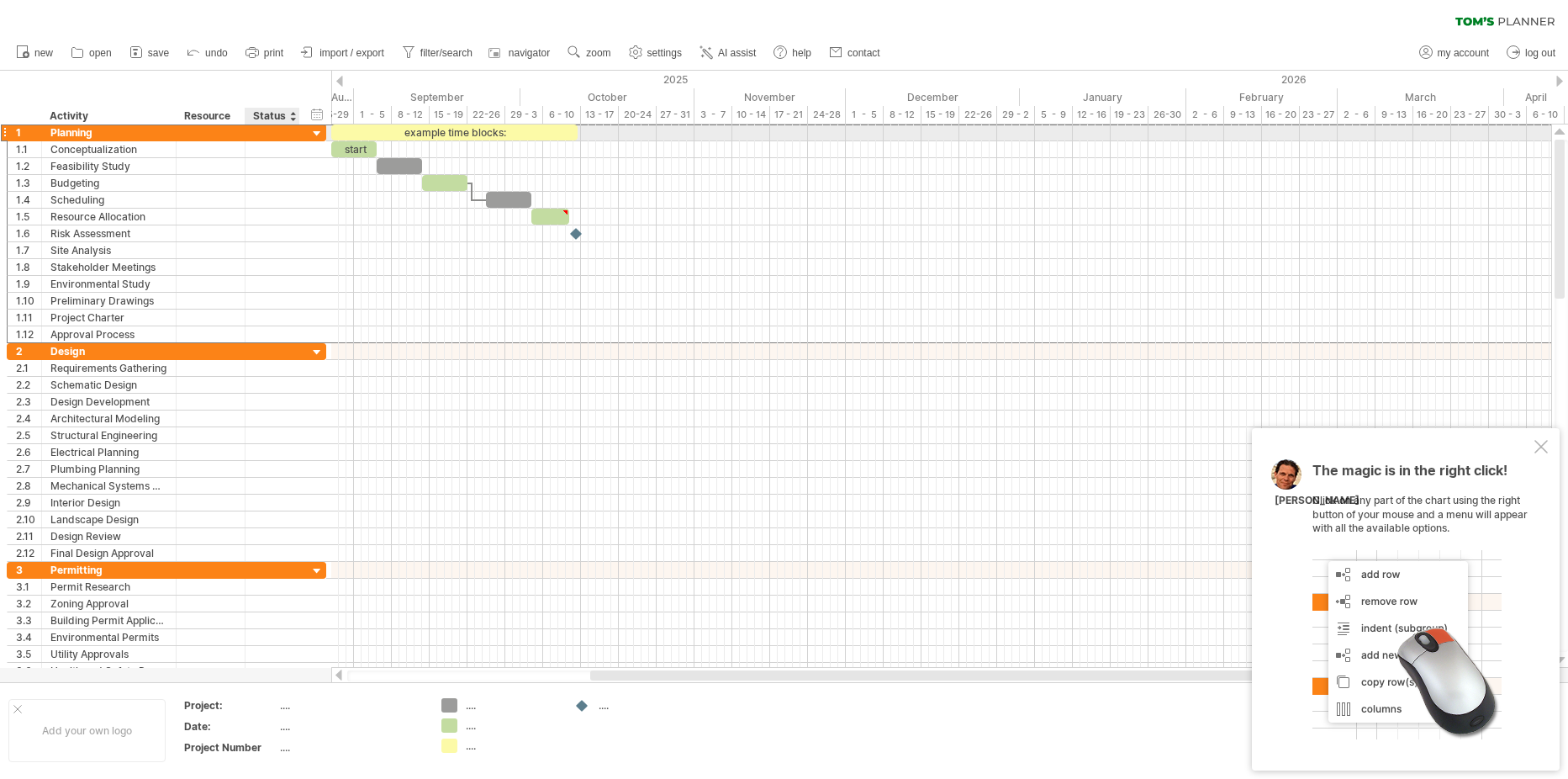
click at [292, 130] on div at bounding box center [272, 133] width 55 height 16
click at [297, 130] on div at bounding box center [297, 133] width 8 height 17
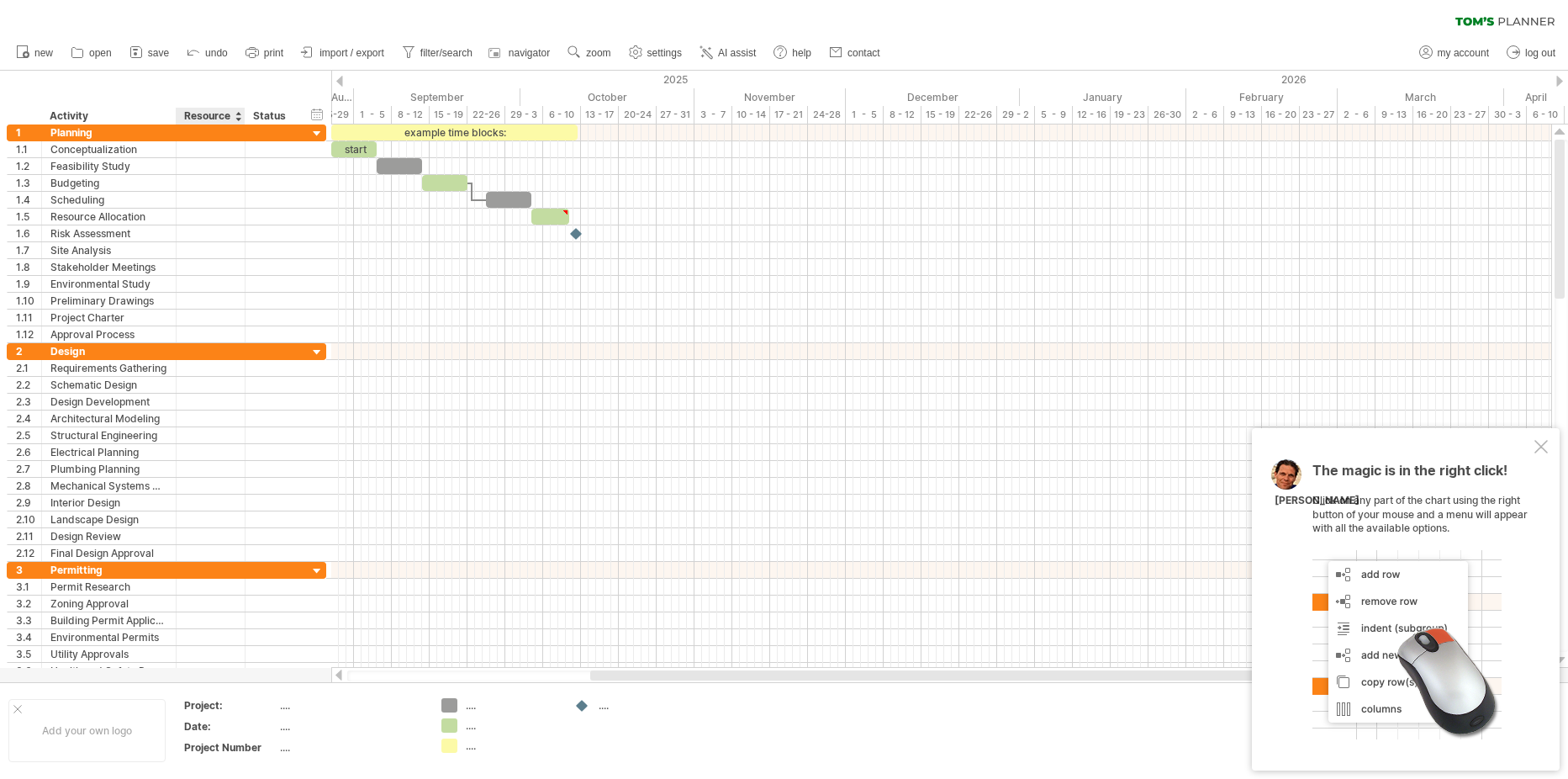
click at [237, 116] on div at bounding box center [238, 116] width 7 height 17
click at [237, 117] on div at bounding box center [238, 116] width 7 height 17
click at [278, 112] on div "Status" at bounding box center [271, 116] width 37 height 17
